Goal: Navigation & Orientation: Find specific page/section

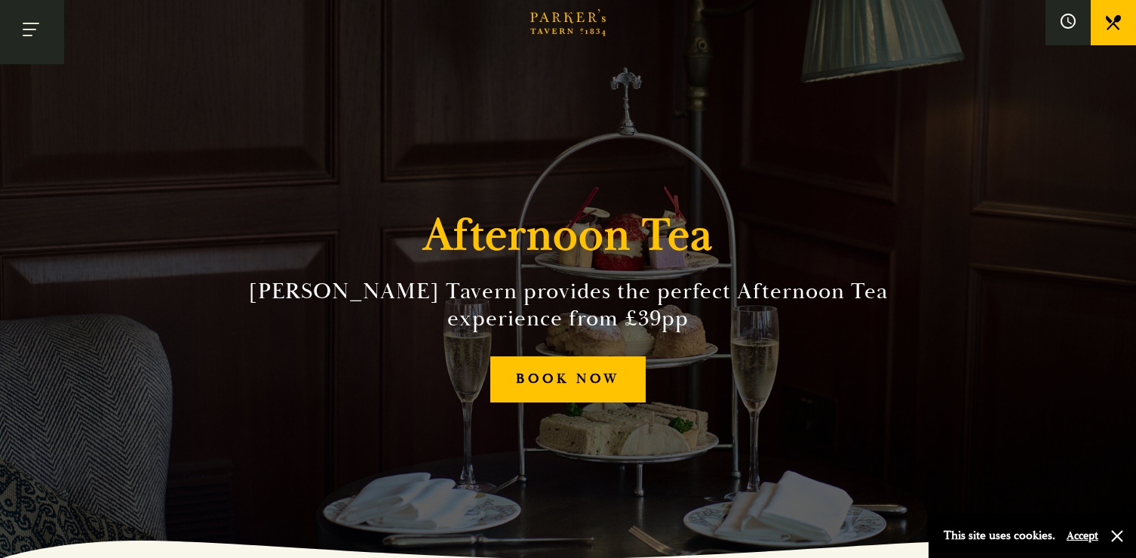
click at [44, 29] on button "Toggle navigation" at bounding box center [32, 32] width 64 height 64
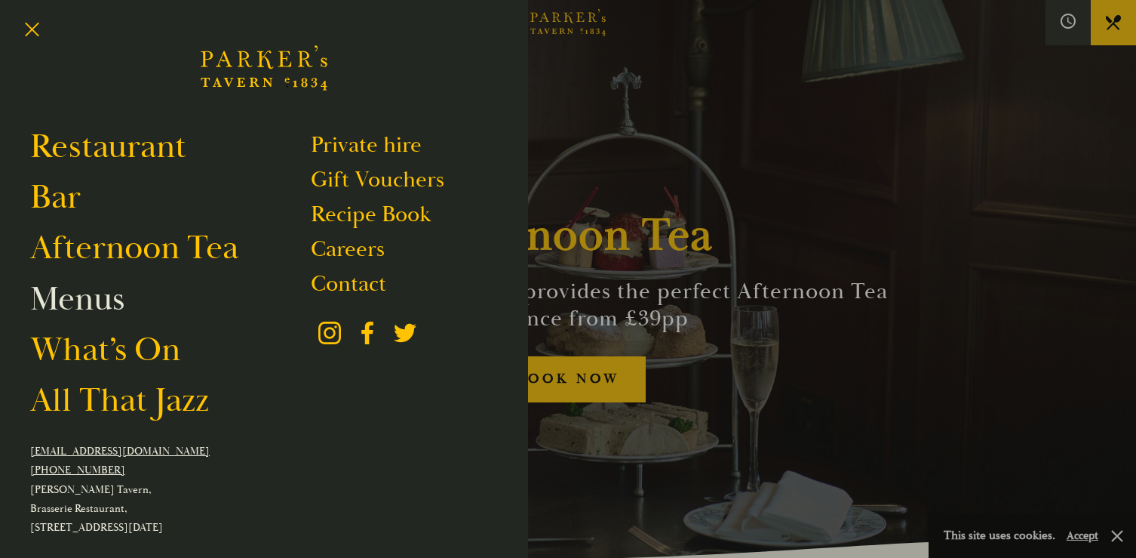
click at [81, 307] on link "Menus" at bounding box center [77, 299] width 94 height 42
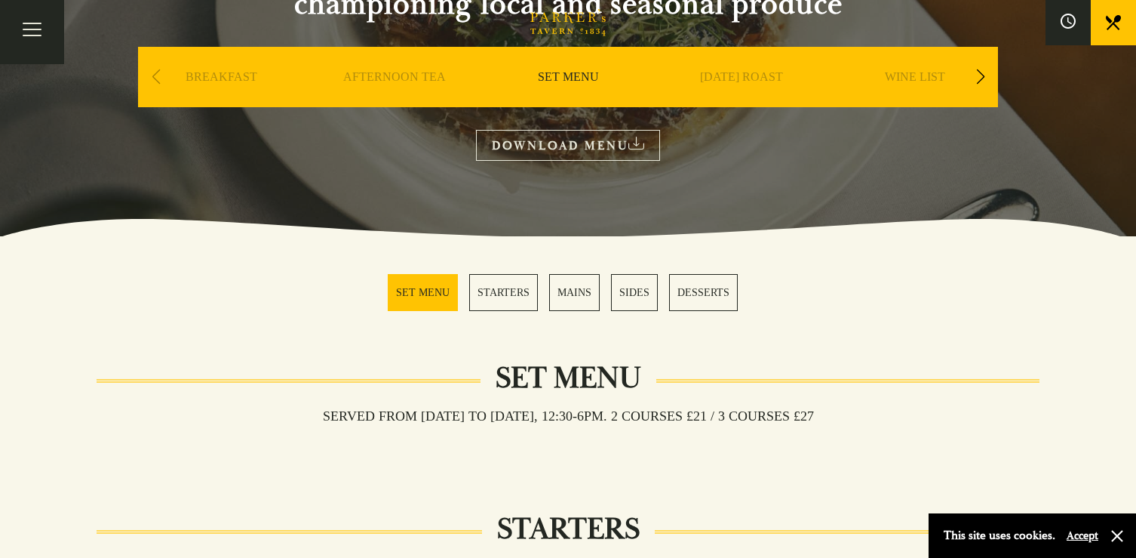
scroll to position [218, 0]
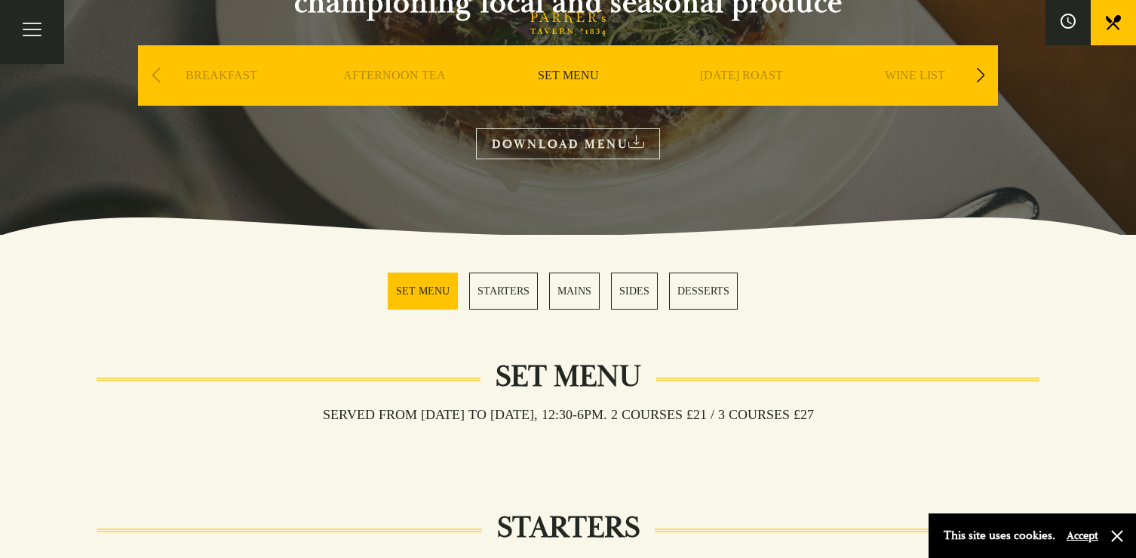
click at [687, 283] on link "DESSERTS" at bounding box center [703, 290] width 69 height 37
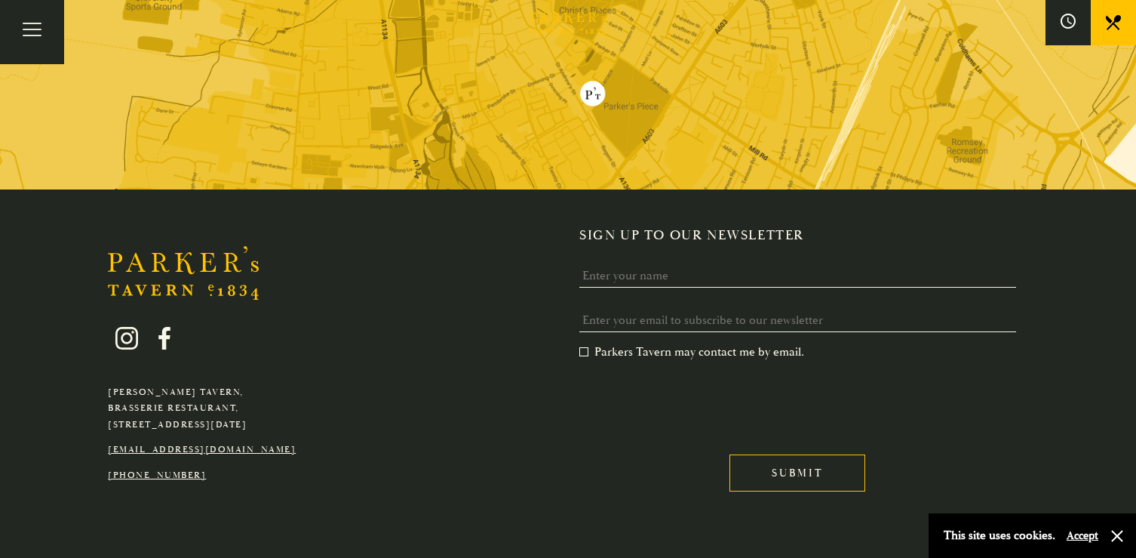
scroll to position [2462, 0]
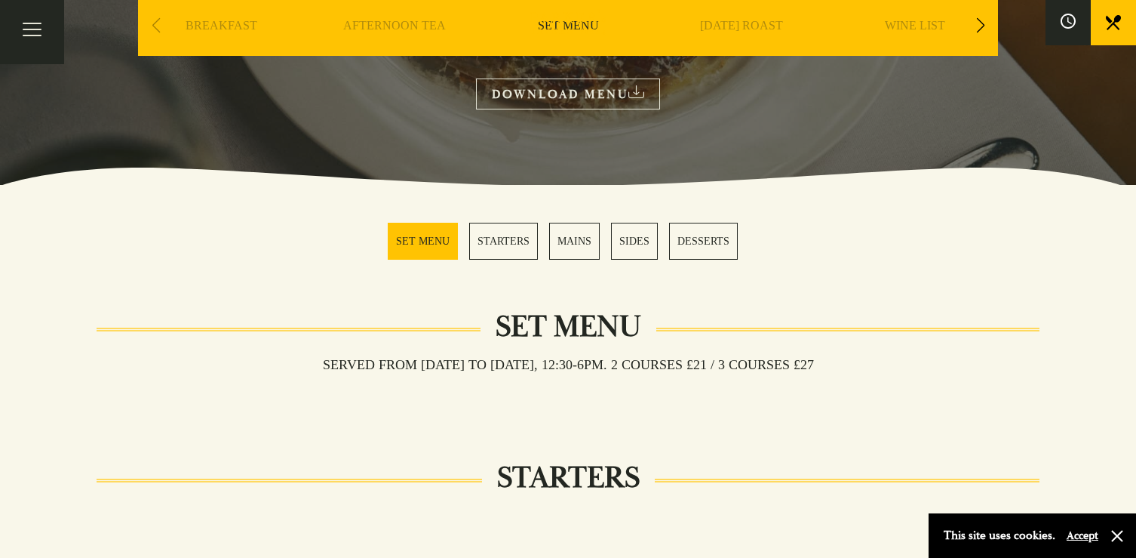
scroll to position [243, 0]
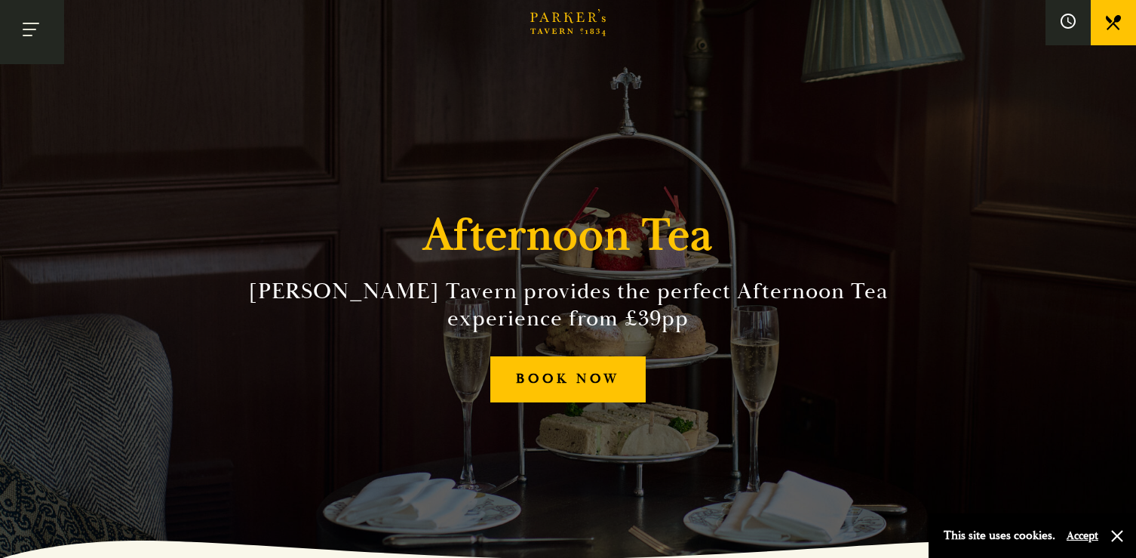
click at [23, 41] on button "Toggle navigation" at bounding box center [32, 32] width 64 height 64
